Goal: Transaction & Acquisition: Purchase product/service

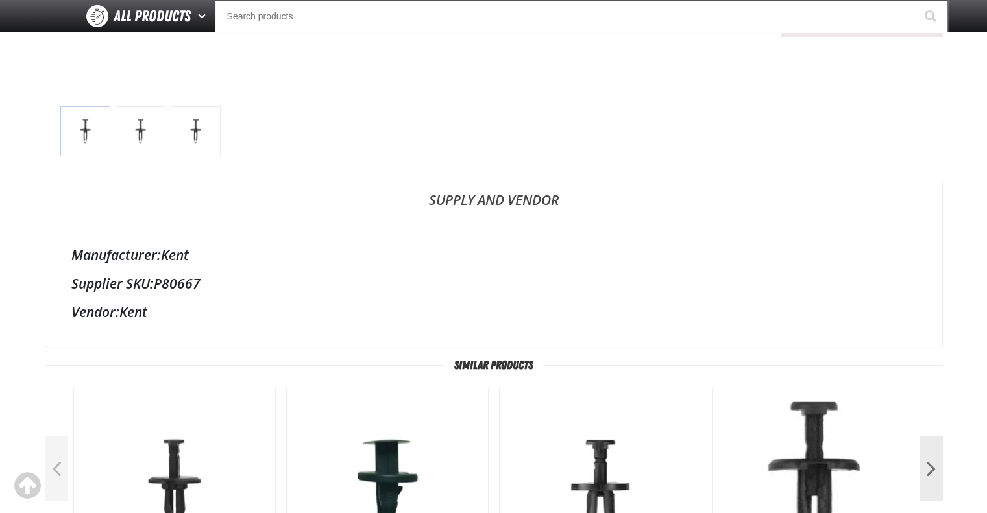
scroll to position [265, 0]
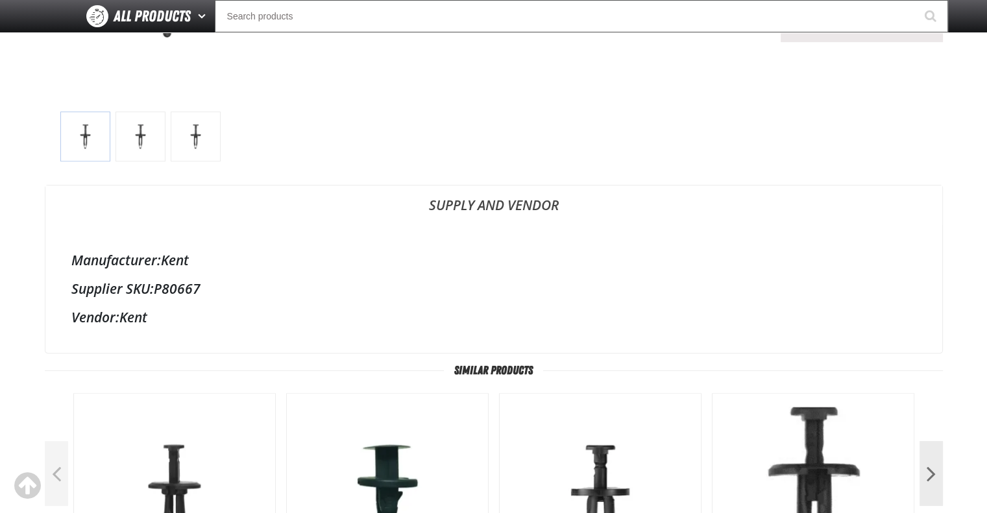
drag, startPoint x: 204, startPoint y: 290, endPoint x: 158, endPoint y: 290, distance: 45.4
click at [158, 290] on div "Supplier SKU: P80667" at bounding box center [493, 289] width 845 height 18
copy div "P80667"
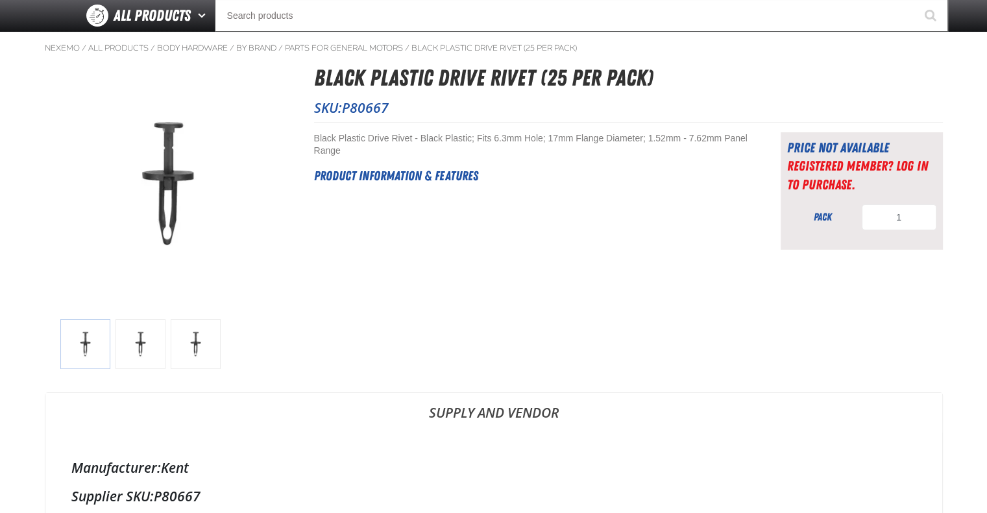
scroll to position [0, 0]
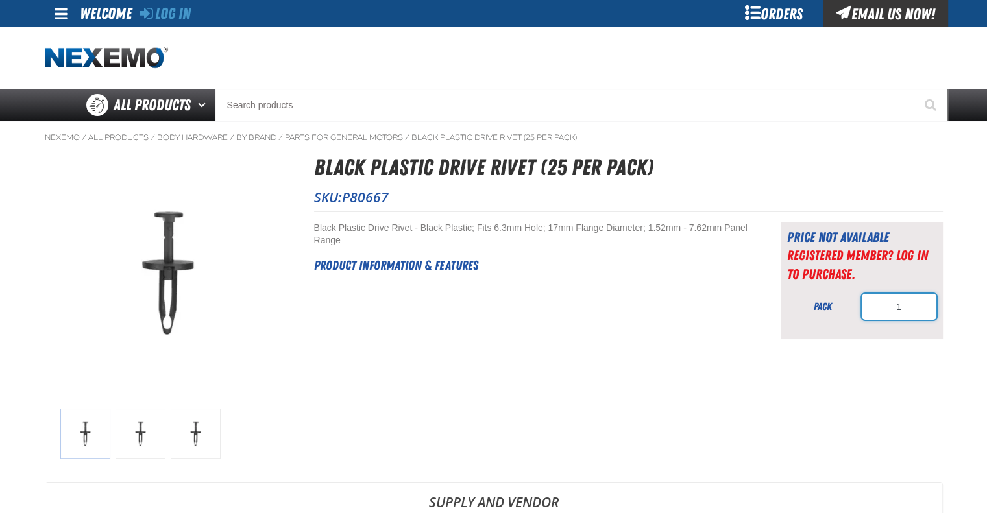
click at [911, 319] on input "1" at bounding box center [899, 307] width 75 height 26
type input "1000"
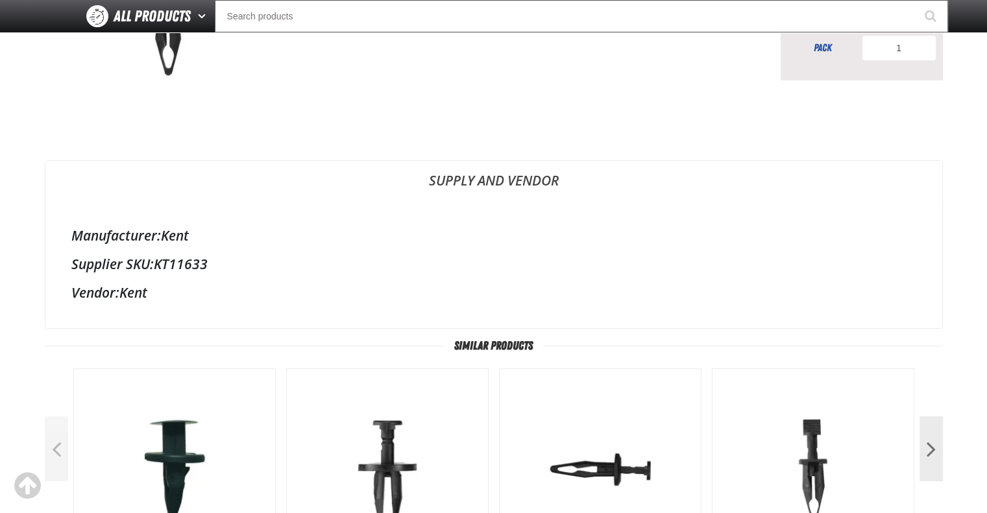
scroll to position [180, 0]
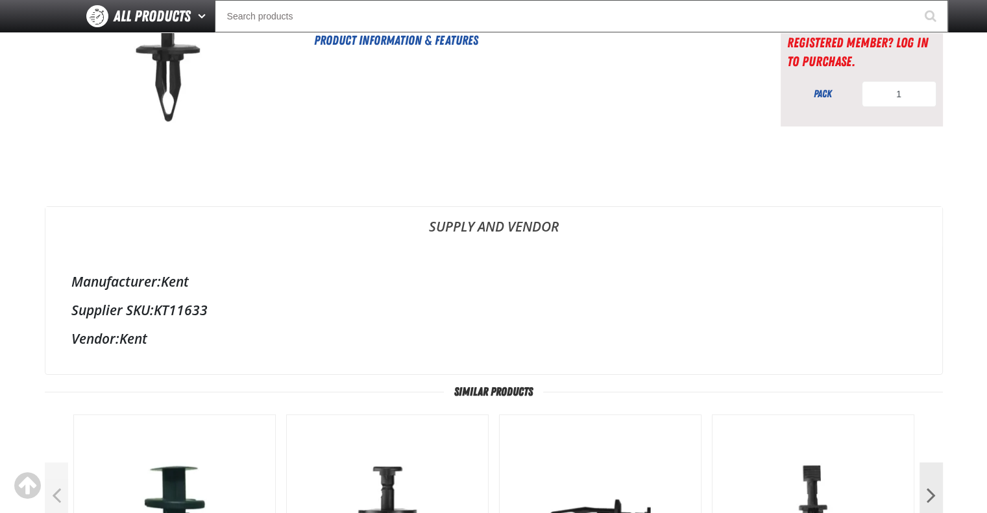
drag, startPoint x: 213, startPoint y: 308, endPoint x: 158, endPoint y: 311, distance: 54.6
click at [158, 311] on div "Supplier SKU: KT11633" at bounding box center [493, 310] width 845 height 18
copy div "KT11633"
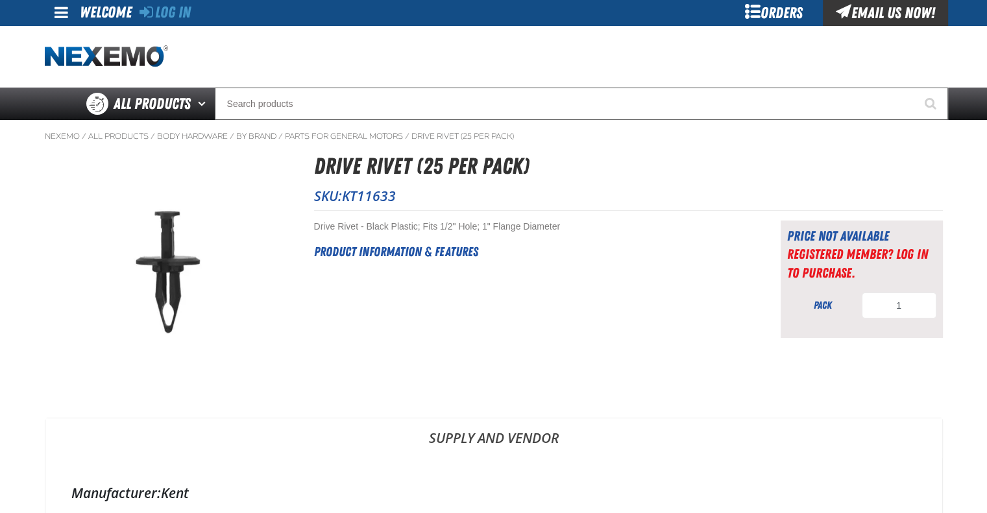
scroll to position [0, 0]
